Goal: Navigation & Orientation: Find specific page/section

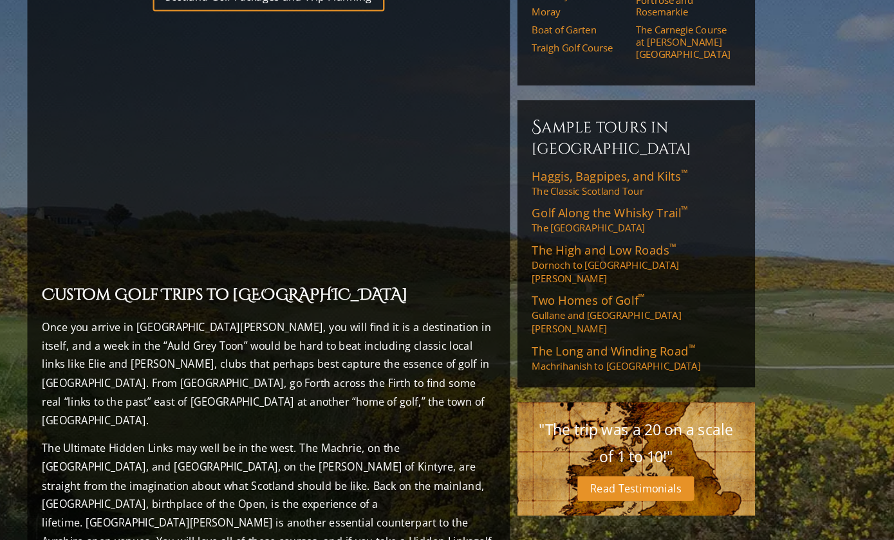
scroll to position [969, 0]
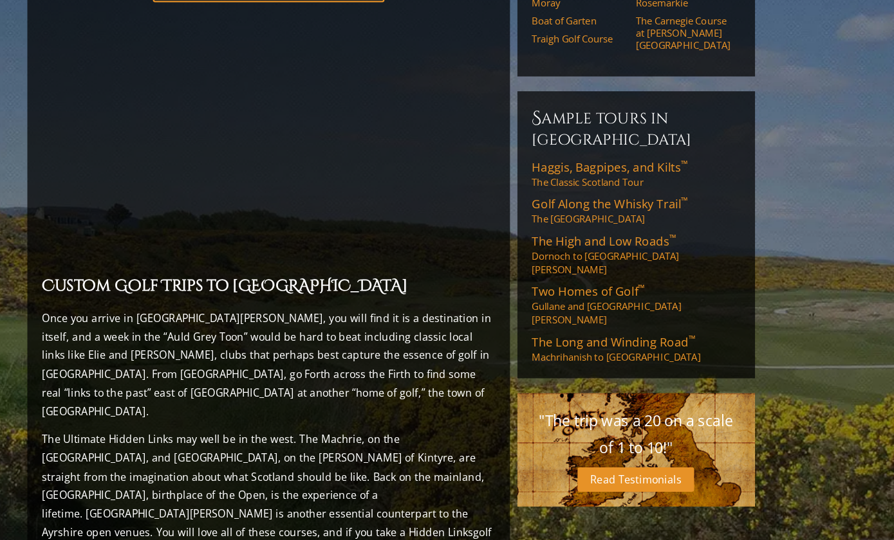
click at [586, 378] on p ""The trip was a 20 on a scale of 1 to 10!"" at bounding box center [659, 401] width 180 height 46
click at [609, 429] on link "Read Testimonials" at bounding box center [659, 439] width 101 height 21
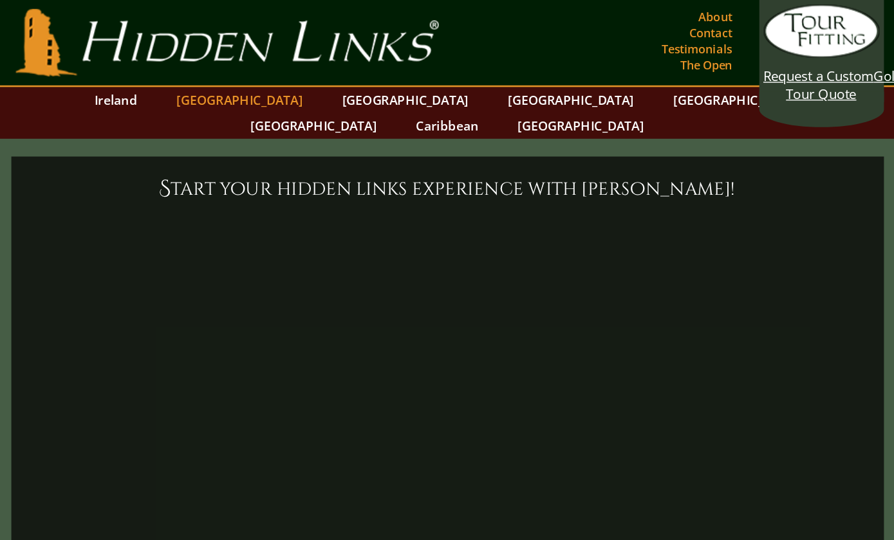
click at [245, 71] on link "[GEOGRAPHIC_DATA]" at bounding box center [297, 72] width 104 height 19
